Goal: Task Accomplishment & Management: Manage account settings

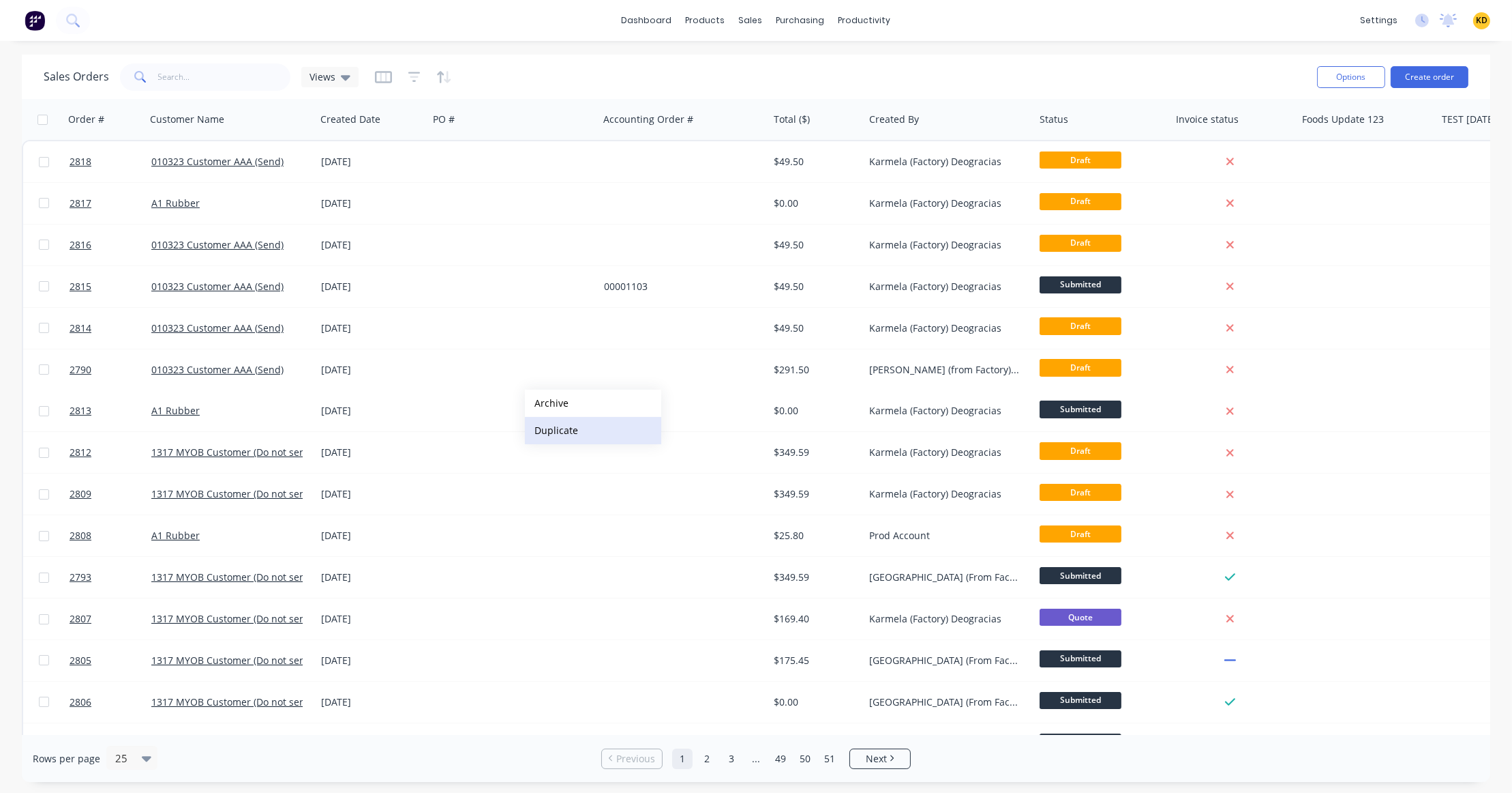
click at [557, 432] on button "Duplicate" at bounding box center [593, 431] width 136 height 27
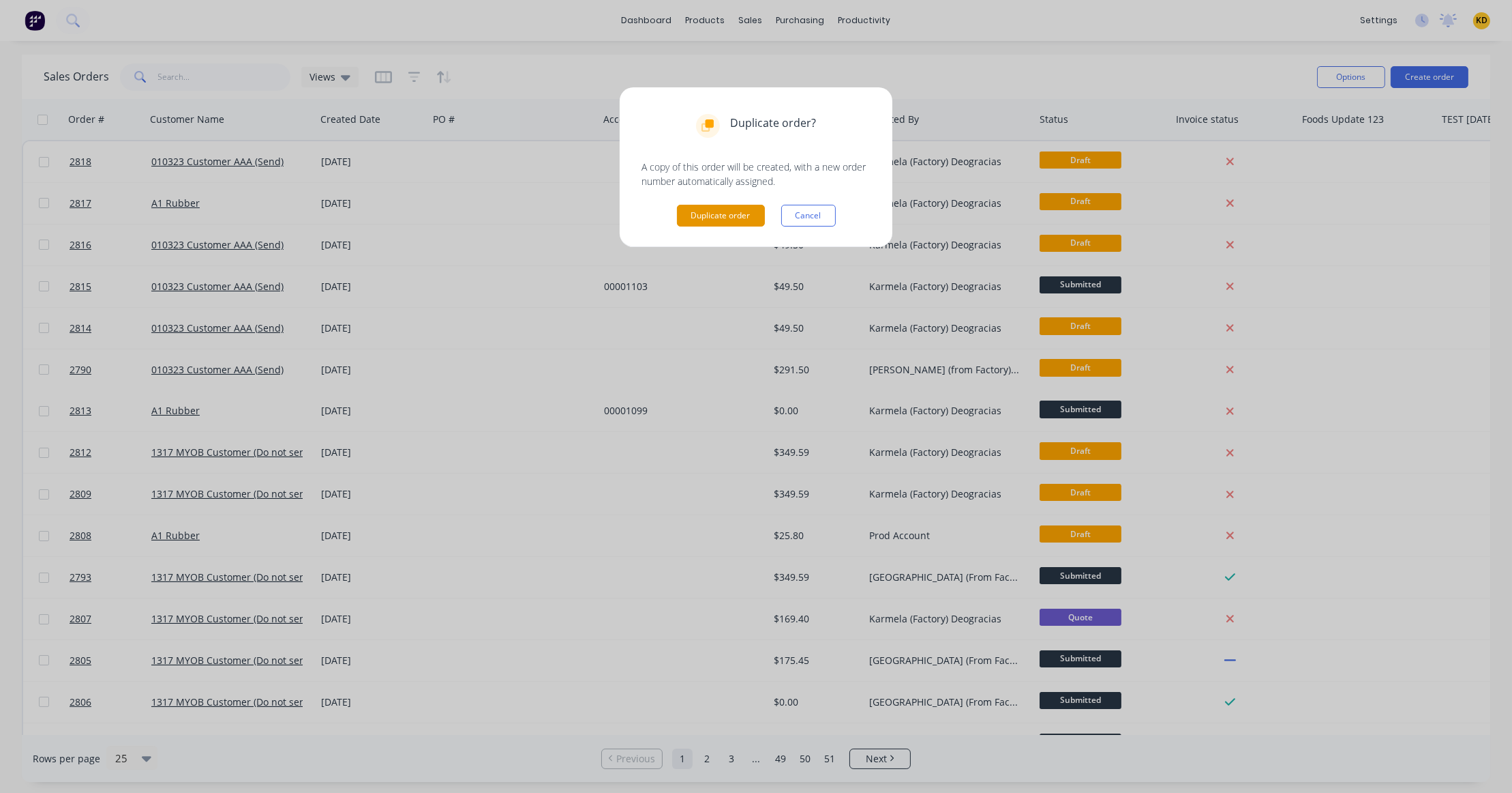
click at [732, 212] on button "Duplicate order" at bounding box center [721, 215] width 88 height 22
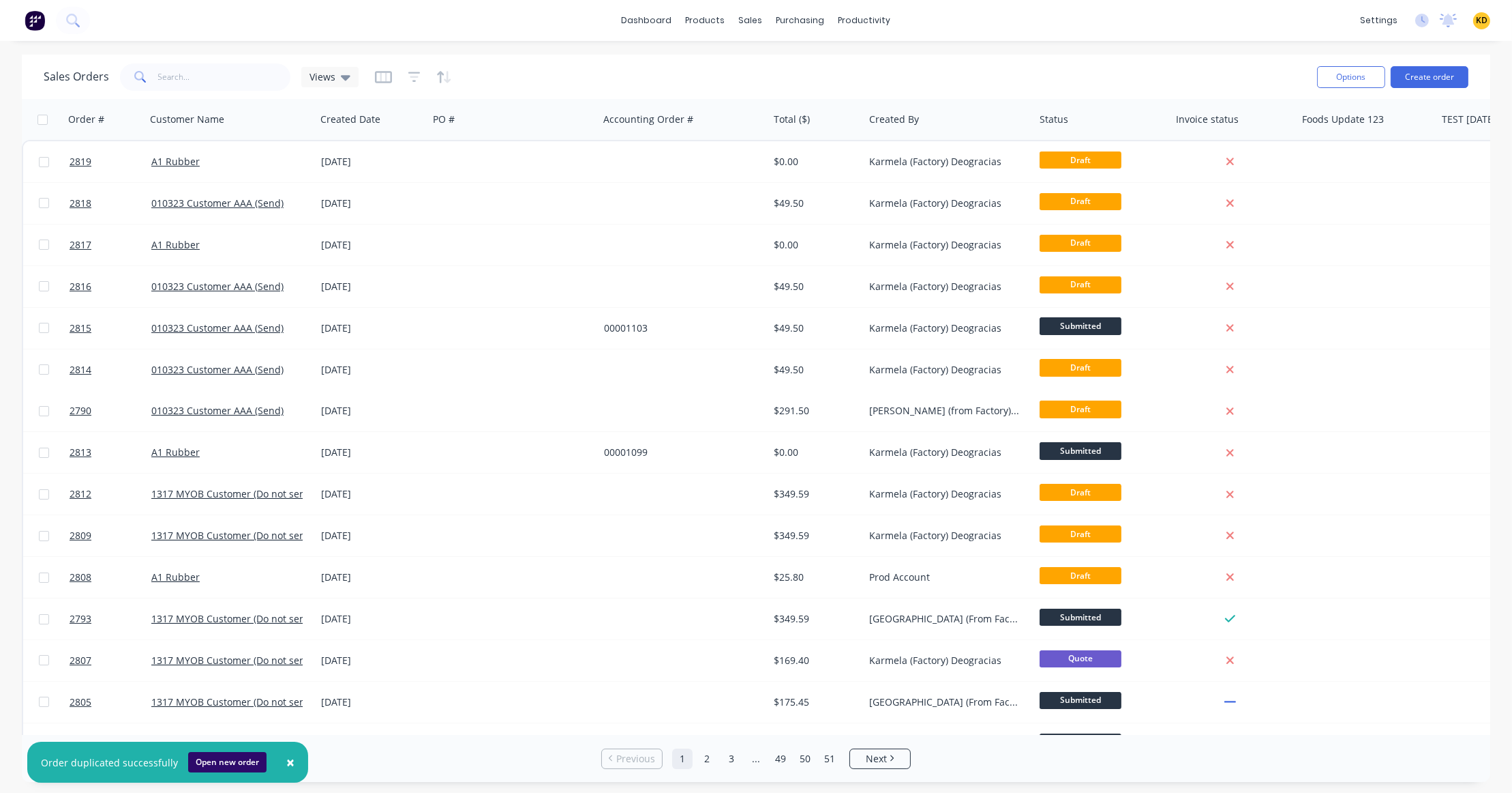
click at [246, 760] on button "Open new order" at bounding box center [228, 762] width 78 height 21
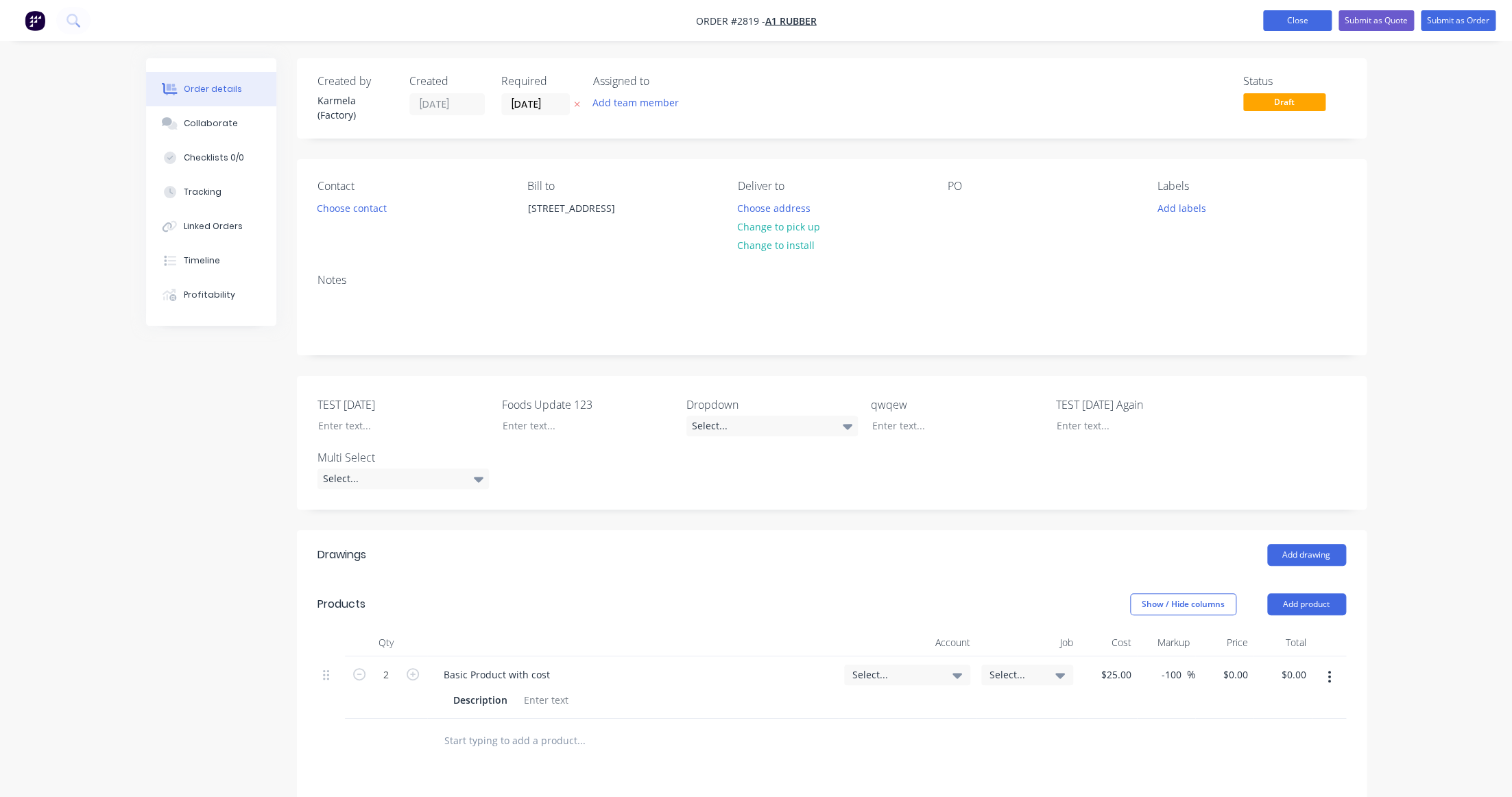
click at [1283, 21] on button "Close" at bounding box center [1297, 20] width 68 height 21
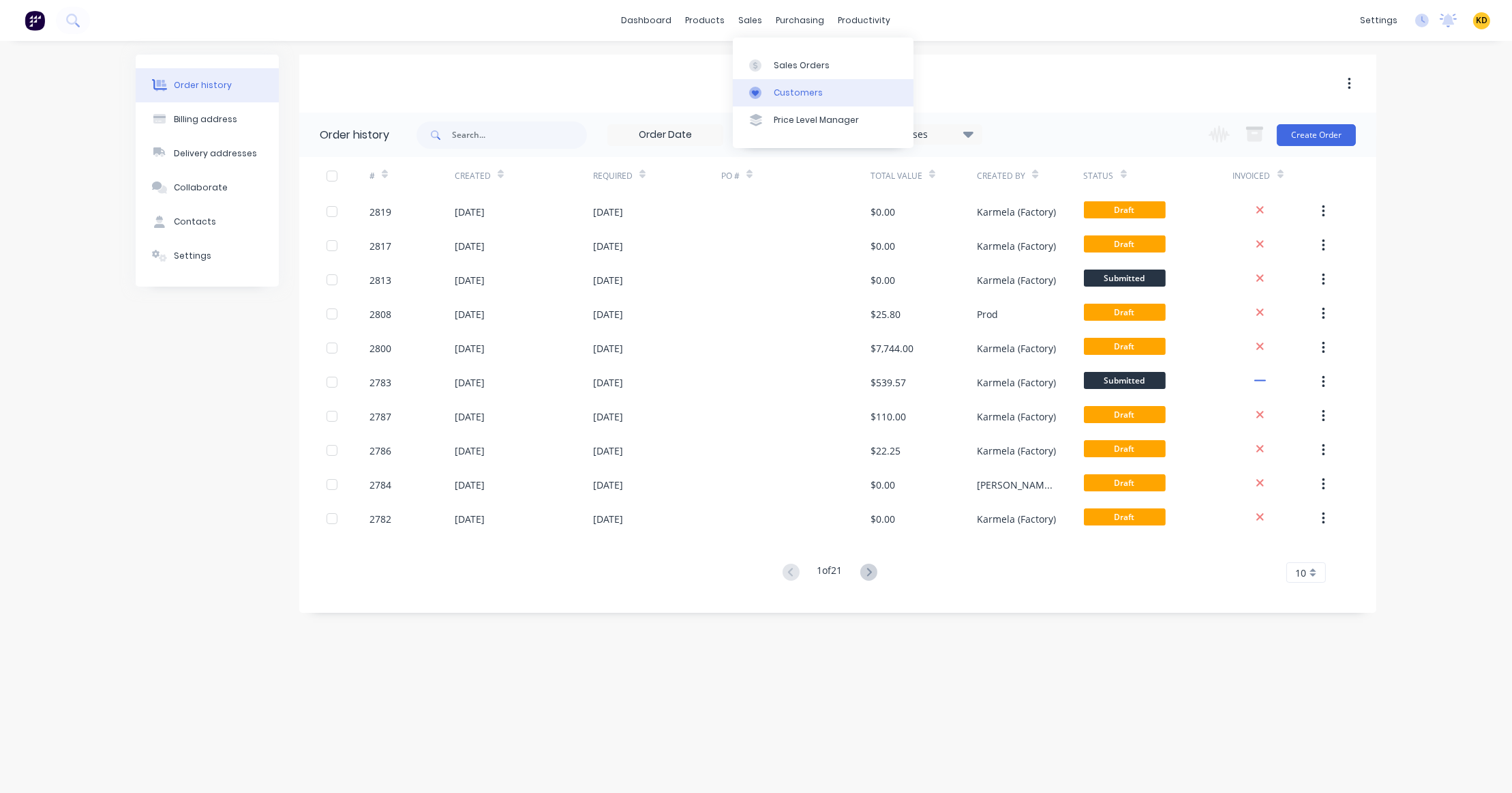
click at [795, 95] on div "Customers" at bounding box center [799, 92] width 49 height 13
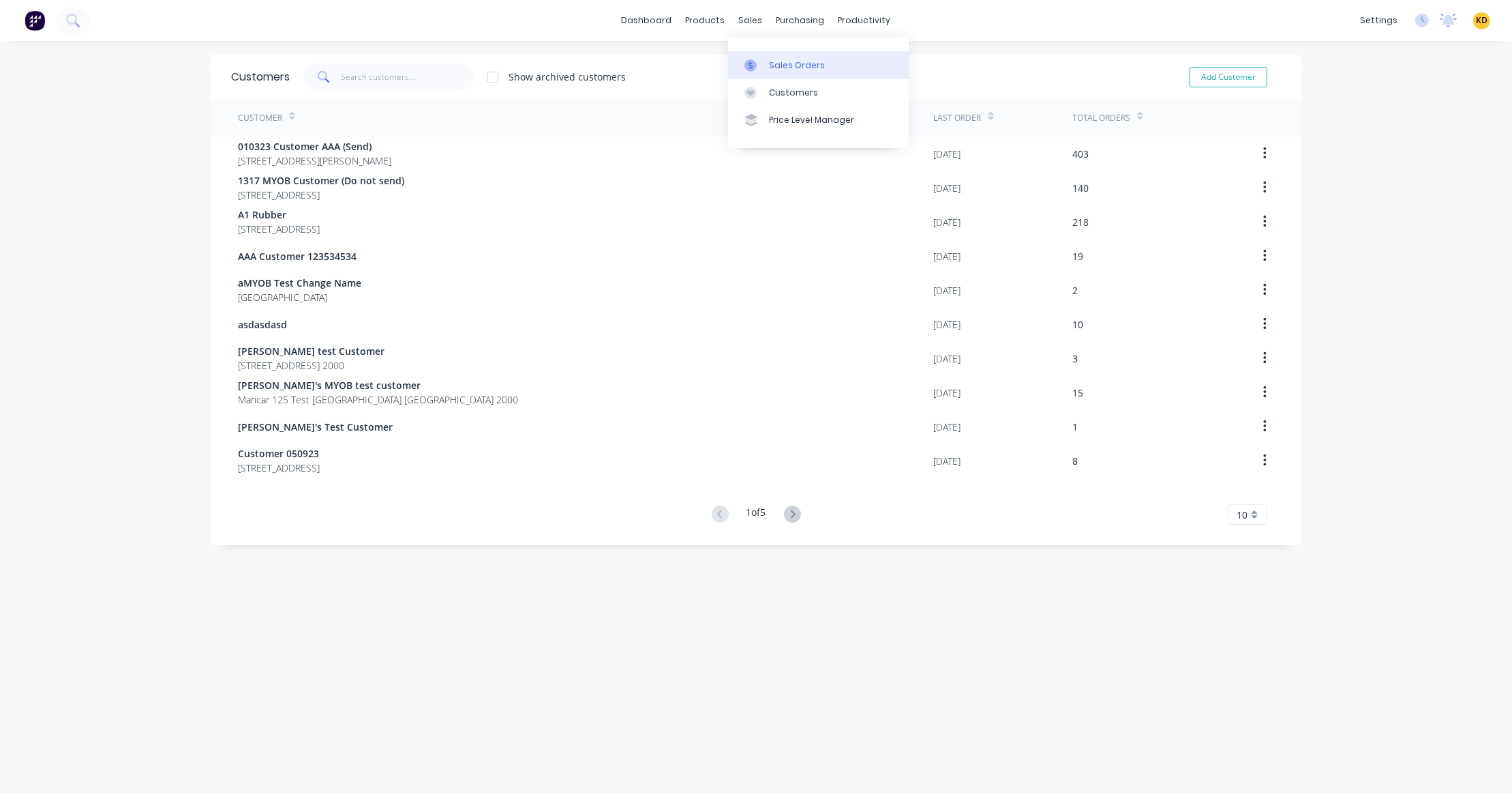
click at [779, 70] on div "Sales Orders" at bounding box center [797, 65] width 56 height 13
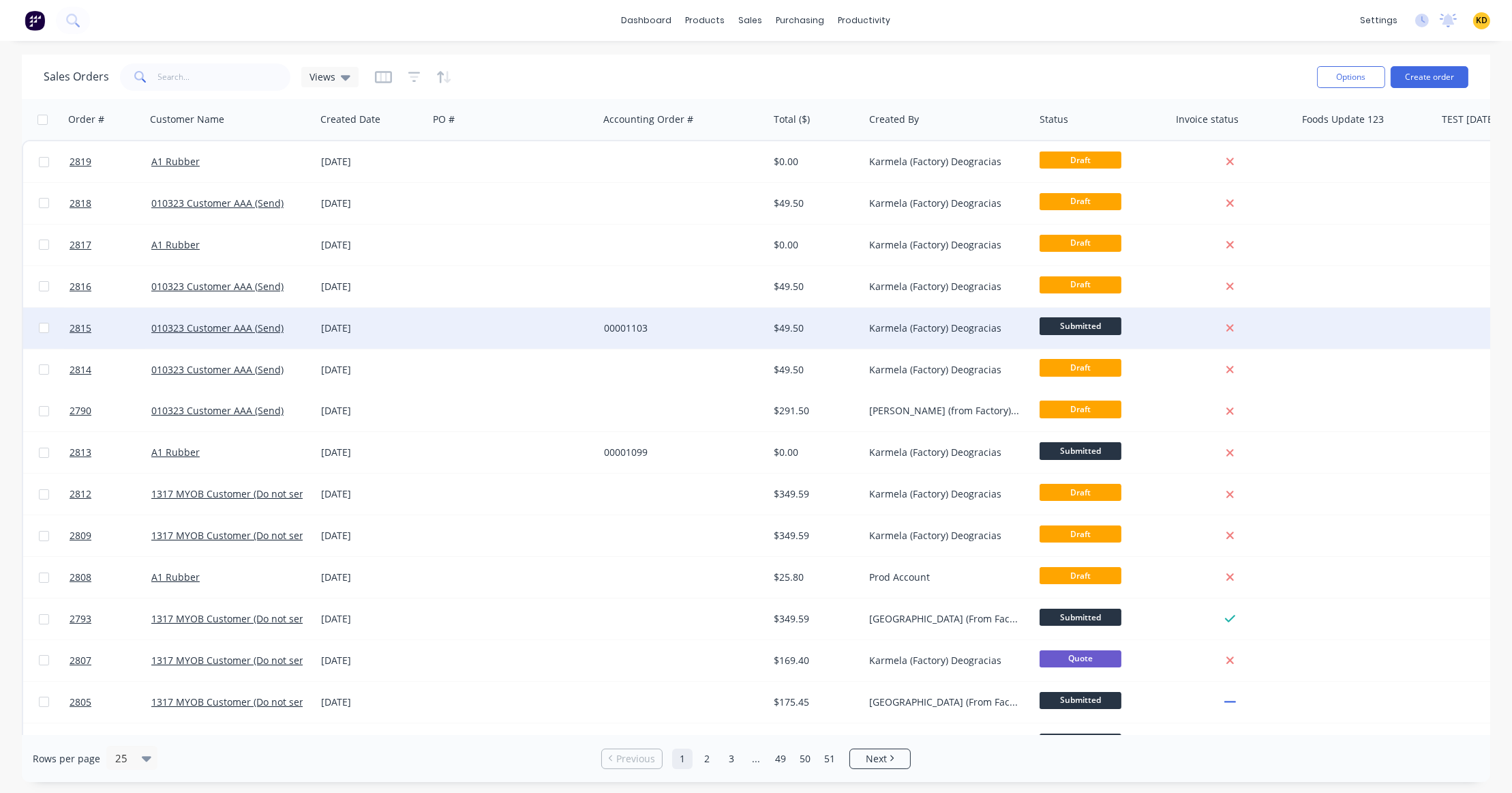
click at [900, 343] on div "Karmela (Factory) Deogracias" at bounding box center [949, 328] width 171 height 41
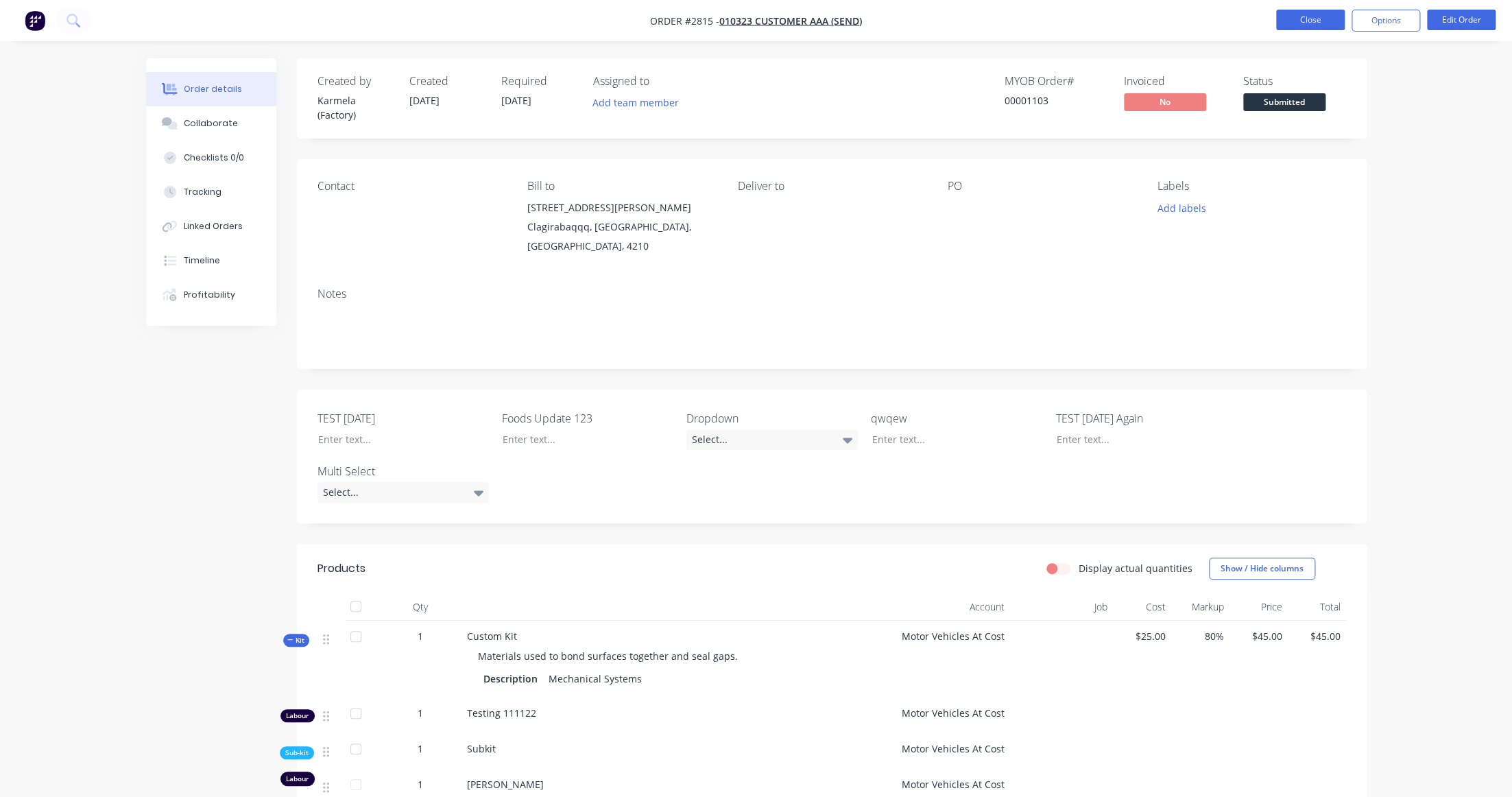
click at [1303, 28] on button "Close" at bounding box center [1310, 20] width 68 height 21
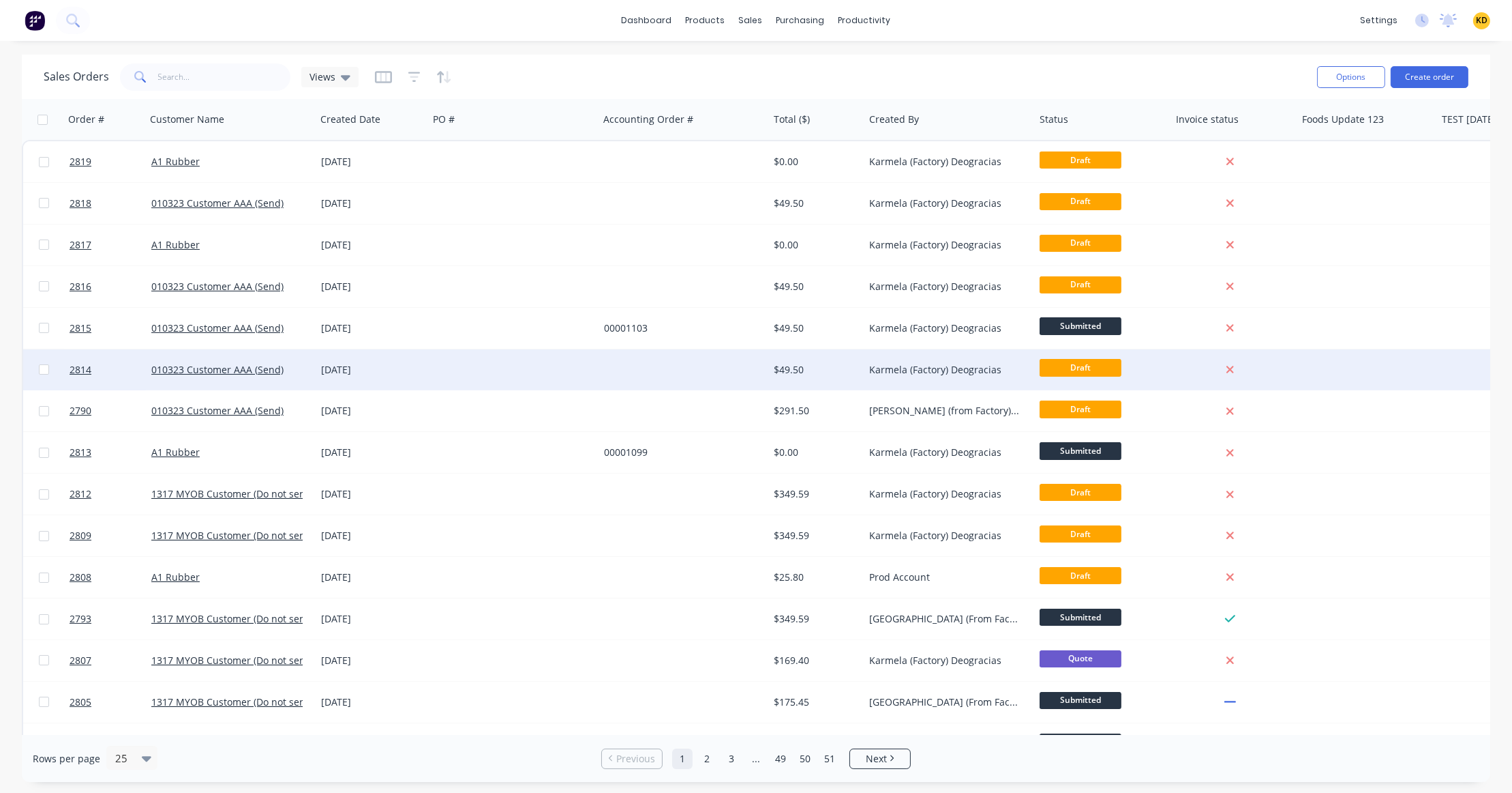
click at [688, 370] on div at bounding box center [684, 370] width 171 height 41
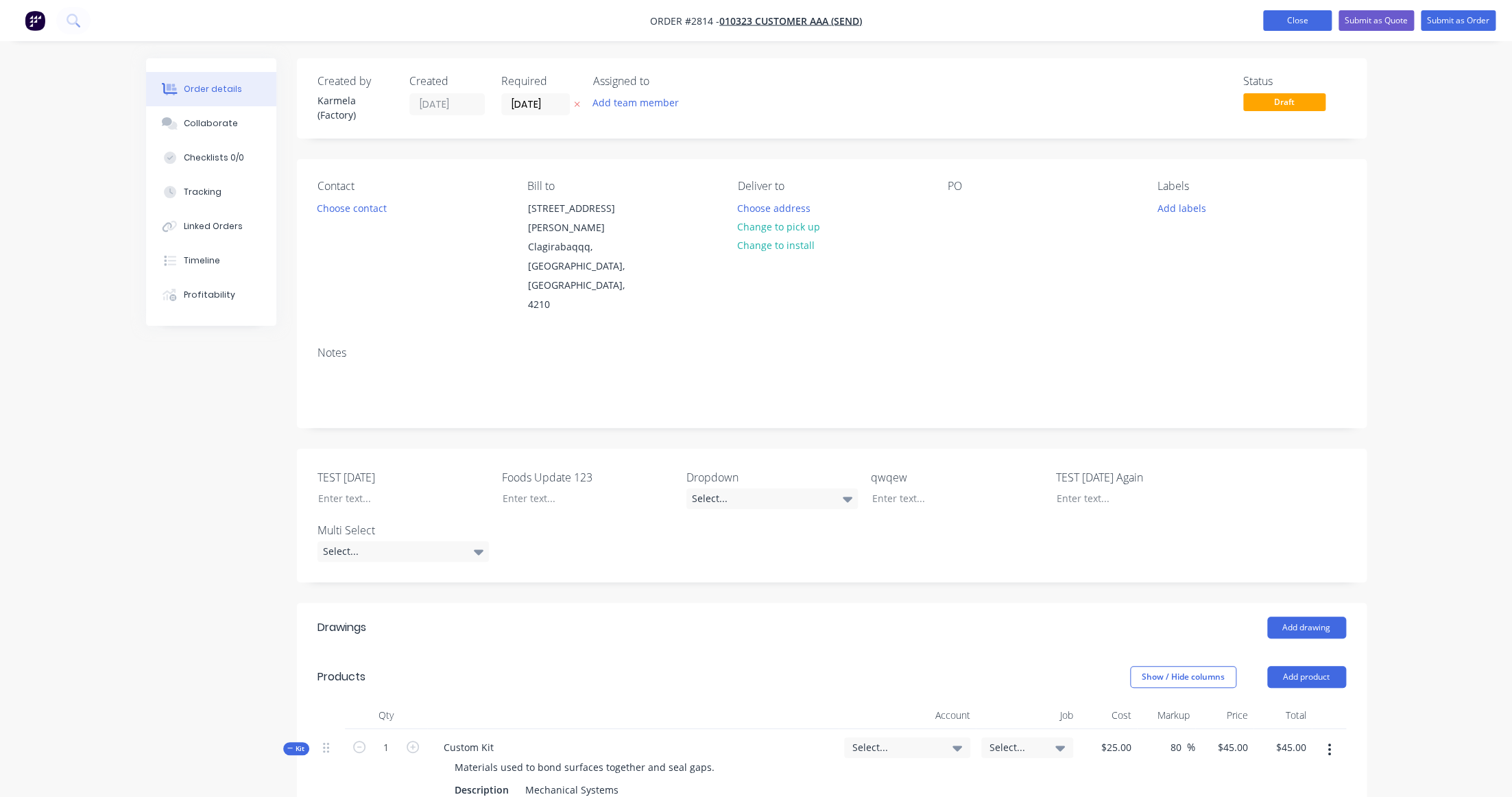
click at [1319, 22] on button "Close" at bounding box center [1297, 20] width 68 height 21
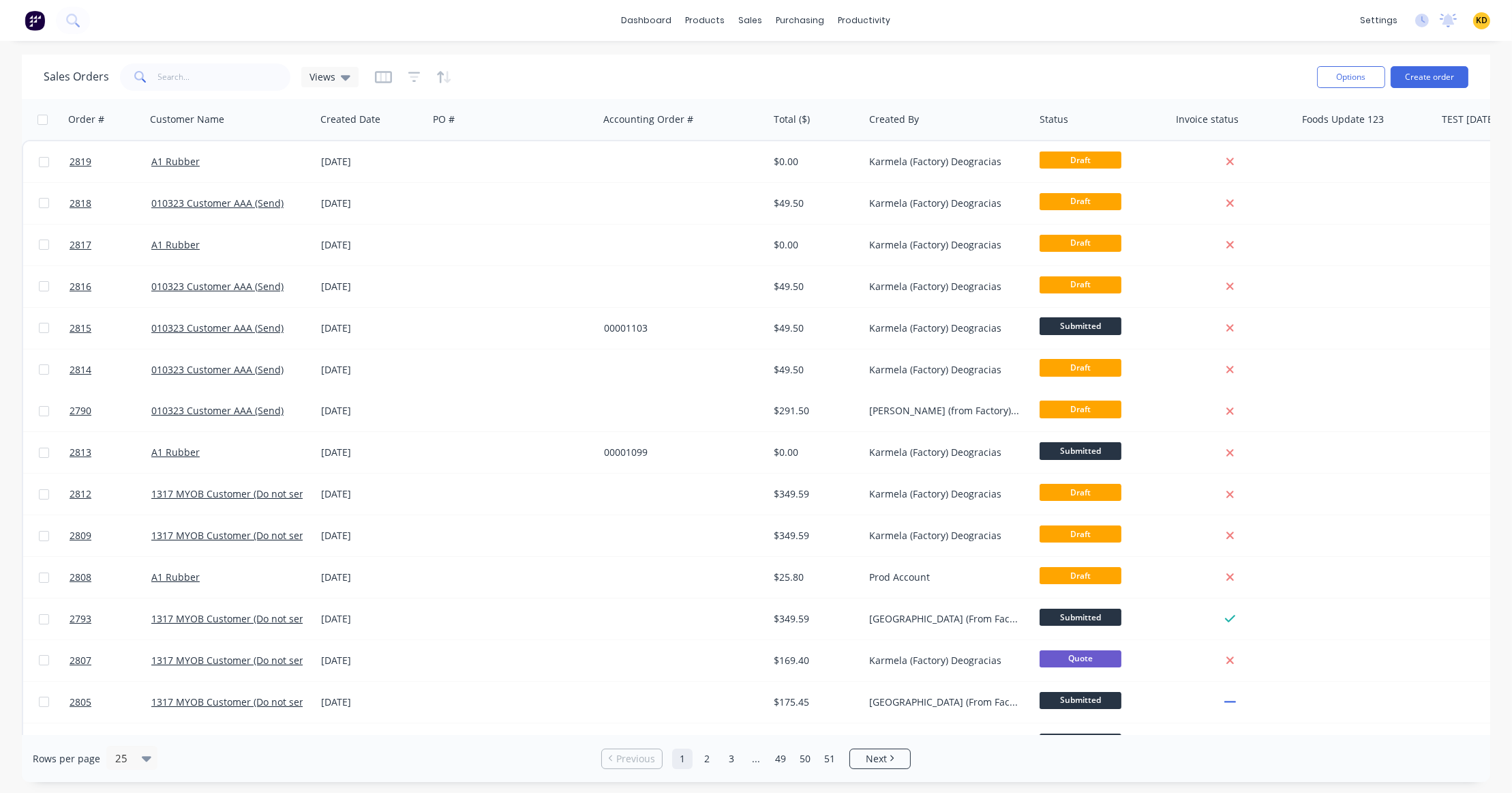
click at [1223, 60] on div "Sales Orders Views" at bounding box center [674, 77] width 1263 height 33
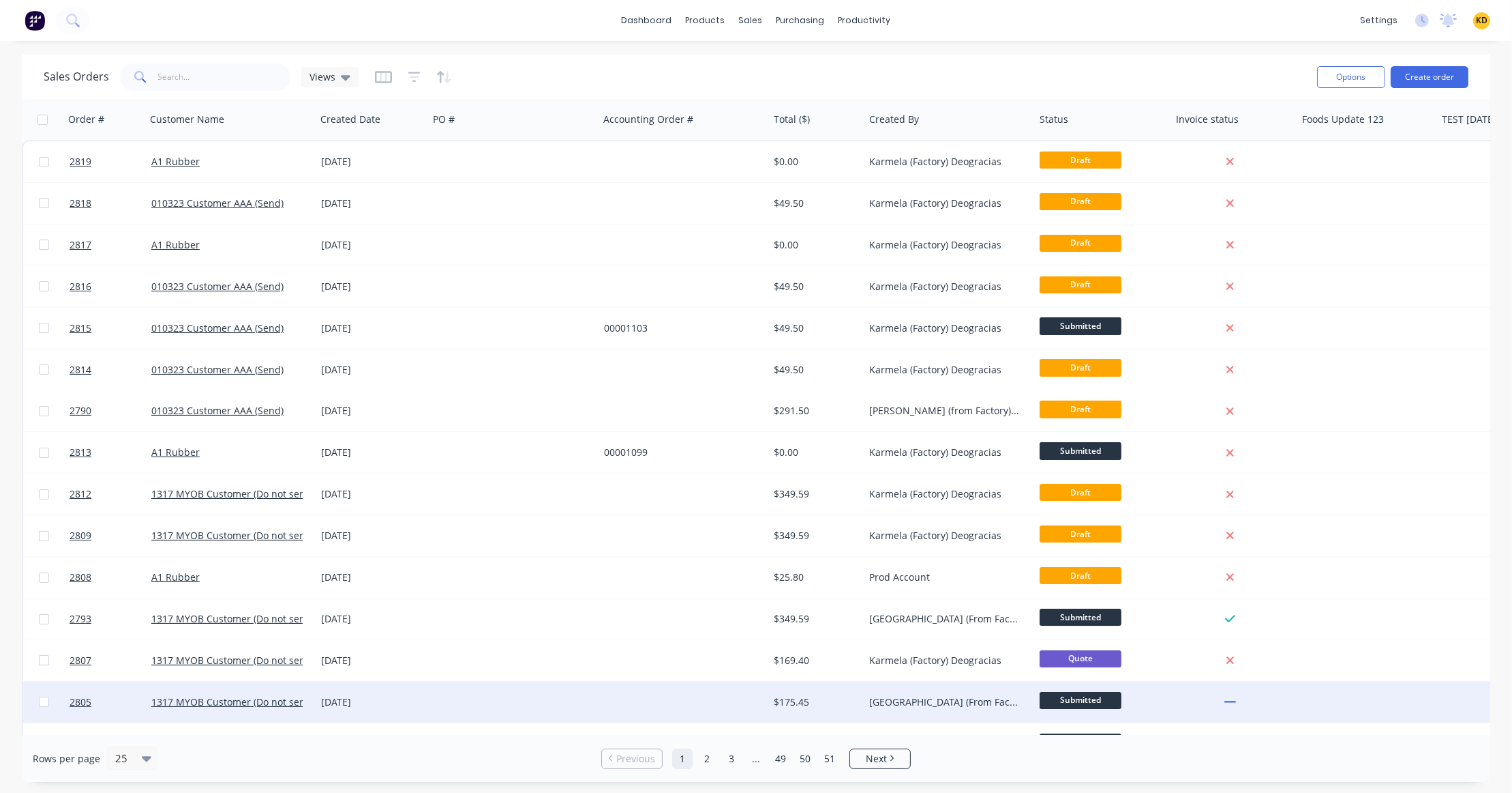
click at [777, 683] on div "$175.45" at bounding box center [815, 702] width 95 height 41
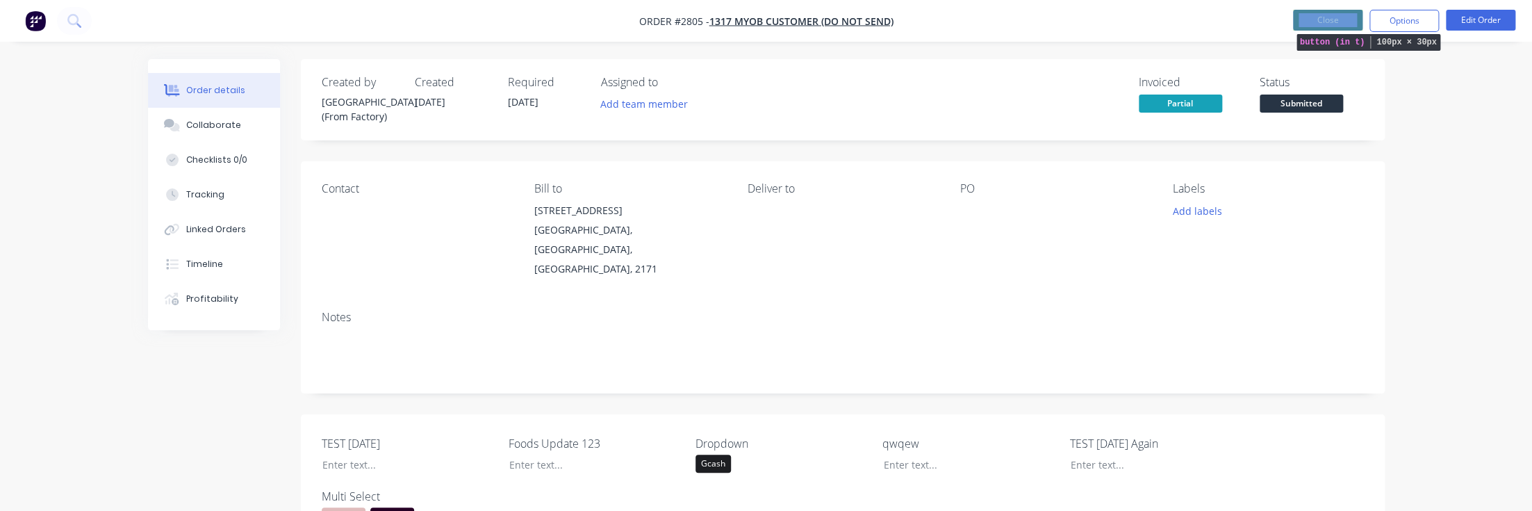
click at [1305, 26] on button "Close" at bounding box center [1327, 20] width 69 height 21
click at [1303, 24] on button "Close" at bounding box center [1327, 20] width 69 height 21
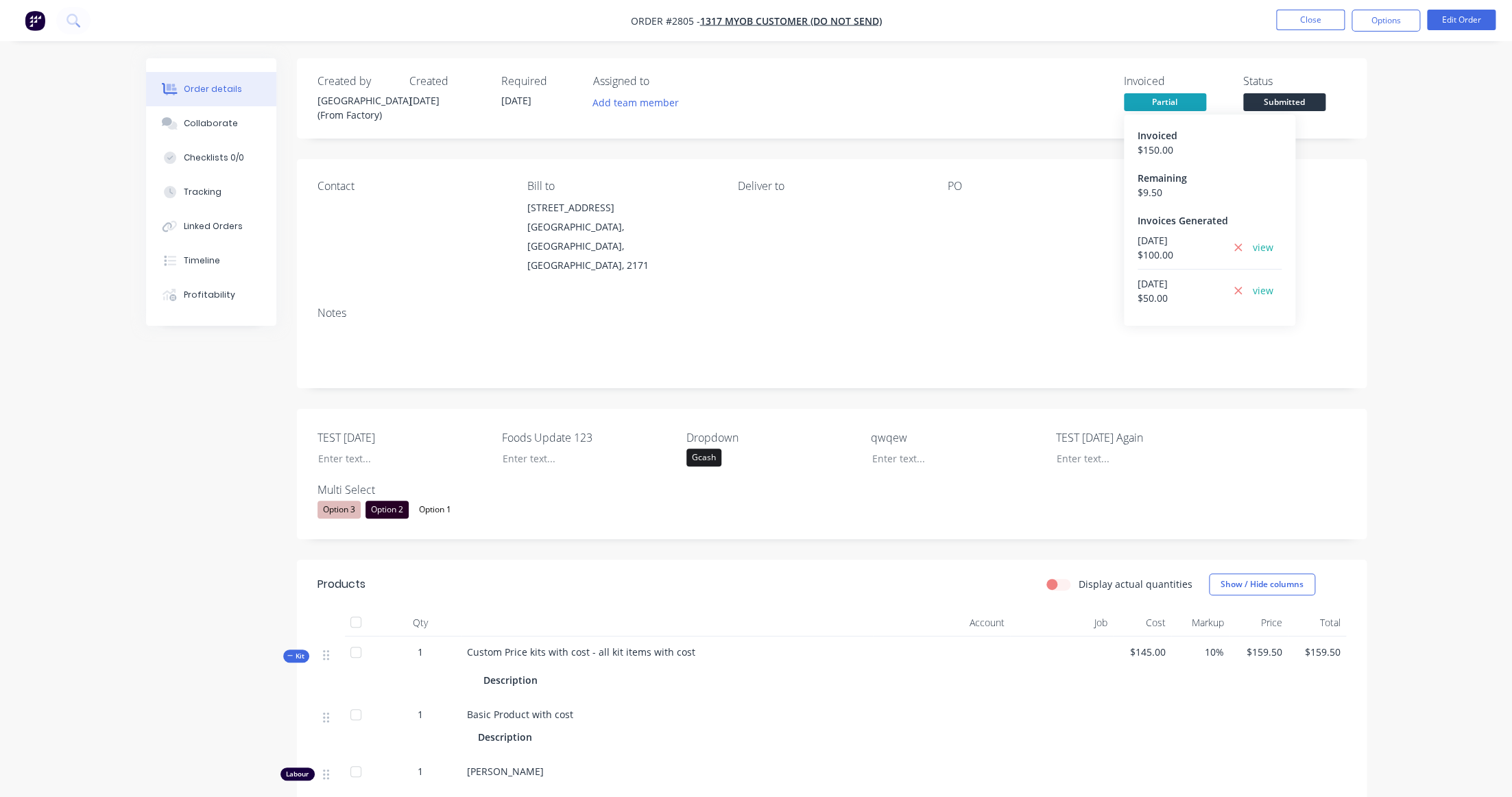
click at [1466, 349] on div "Order details Collaborate Checklists 0/0 Tracking Linked Orders Timeline Profit…" at bounding box center [756, 581] width 1512 height 1163
click at [138, 437] on div "Order details Collaborate Checklists 0/0 Tracking Linked Orders Timeline Profit…" at bounding box center [756, 611] width 1248 height 1105
